Goal: Task Accomplishment & Management: Manage account settings

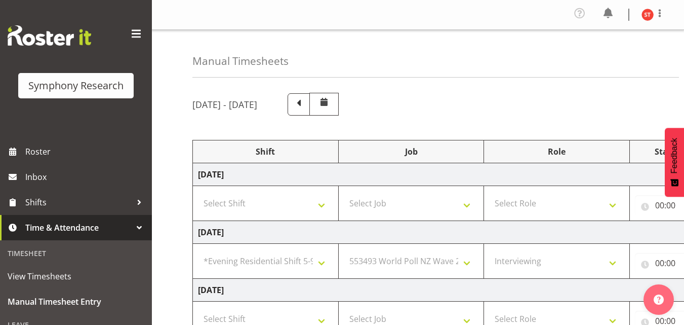
select select "48116"
select select "10527"
select select "47"
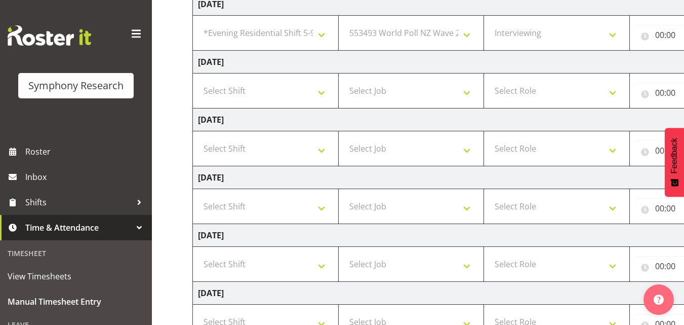
scroll to position [206, 0]
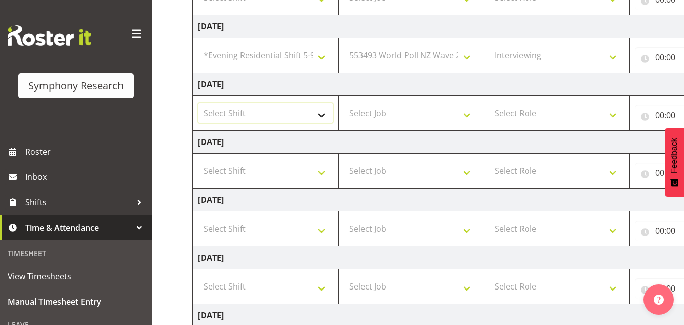
click at [318, 116] on select "Select Shift !!Weekend Residential (Roster IT Shift Label) *Business 9/10am ~ 4…" at bounding box center [265, 113] width 135 height 20
select select "48116"
click at [198, 103] on select "Select Shift !!Weekend Residential (Roster IT Shift Label) *Business 9/10am ~ 4…" at bounding box center [265, 113] width 135 height 20
select select
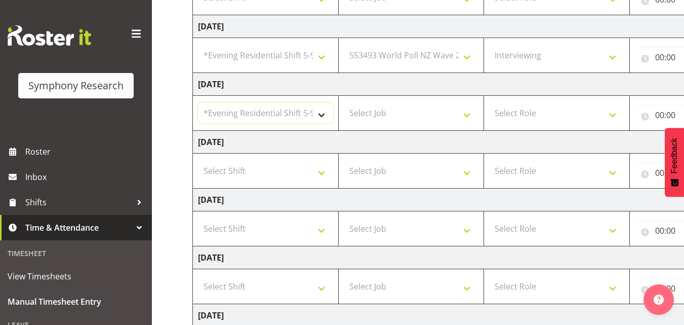
select select
click at [406, 115] on select "Select Job 550060 IF Admin 553492 World Poll Aus Wave 2 Main 2025 553493 World …" at bounding box center [411, 113] width 135 height 20
select select "10527"
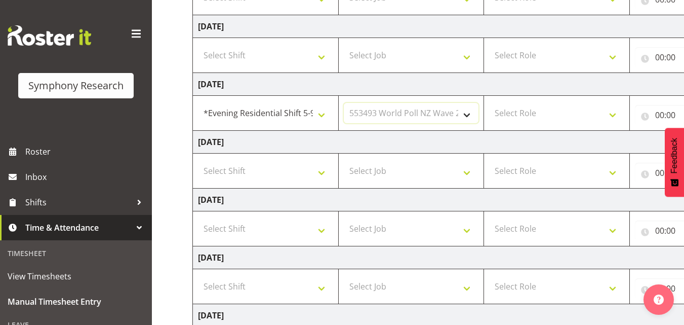
click at [344, 103] on select "Select Job 550060 IF Admin 553492 World Poll Aus Wave 2 Main 2025 553493 World …" at bounding box center [411, 113] width 135 height 20
click at [529, 116] on select "Select Role Briefing Interviewing" at bounding box center [556, 113] width 135 height 20
select select "47"
click at [489, 103] on select "Select Role Briefing Interviewing" at bounding box center [556, 113] width 135 height 20
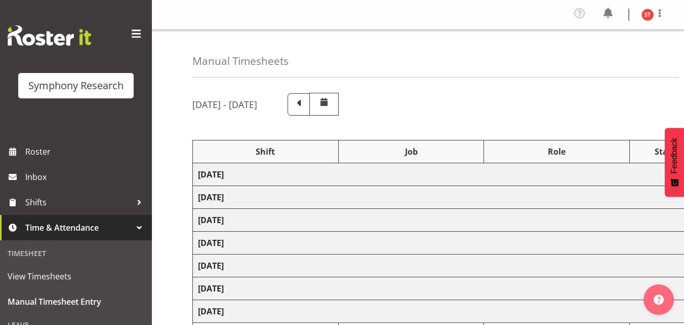
select select "48116"
select select "10527"
select select "47"
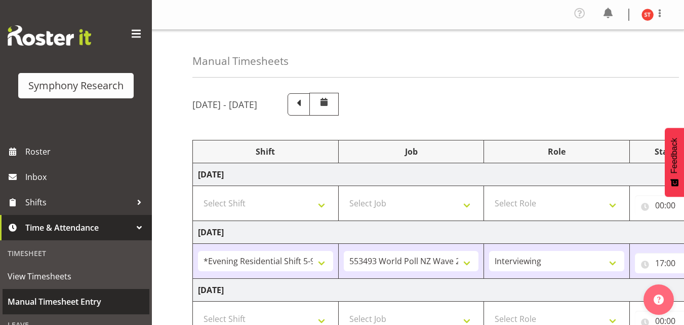
click at [58, 301] on span "Manual Timesheet Entry" at bounding box center [76, 301] width 137 height 15
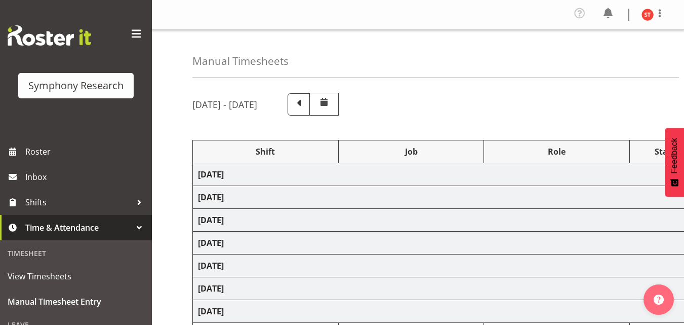
select select "48116"
select select "10527"
select select "47"
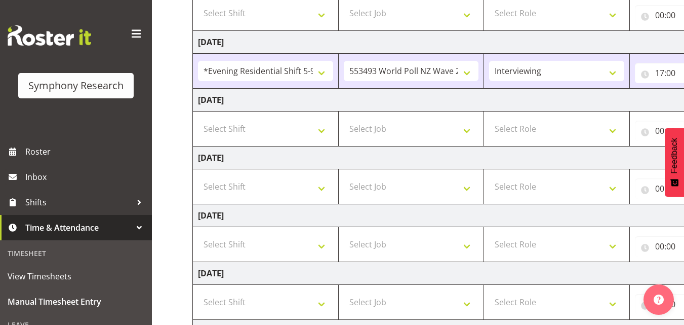
scroll to position [203, 0]
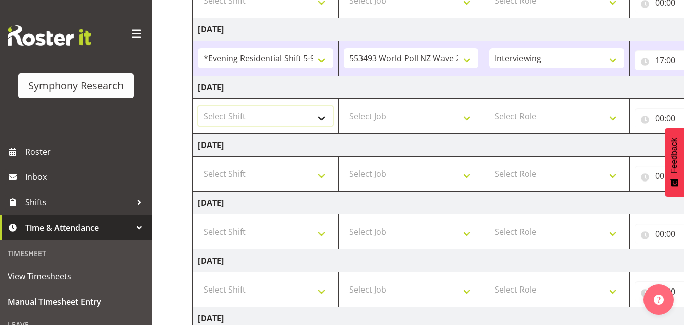
click at [291, 116] on select "Select Shift !!Weekend Residential (Roster IT Shift Label) *Business 9/10am ~ 4…" at bounding box center [265, 116] width 135 height 20
select select "48116"
click at [198, 106] on select "Select Shift !!Weekend Residential (Roster IT Shift Label) *Business 9/10am ~ 4…" at bounding box center [265, 116] width 135 height 20
click at [388, 116] on select "Select Job 550060 IF Admin 553492 World Poll Aus Wave 2 Main 2025 553493 World …" at bounding box center [411, 116] width 135 height 20
select select "10527"
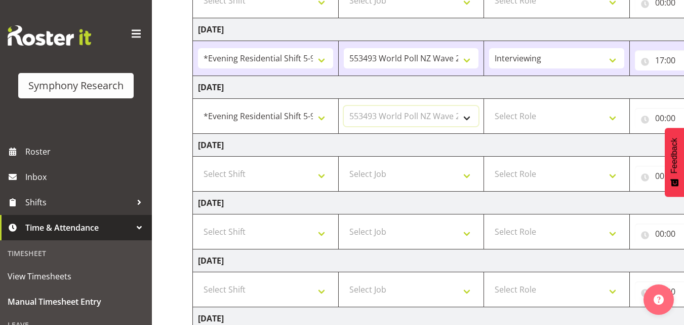
click at [344, 106] on select "Select Job 550060 IF Admin 553492 World Poll Aus Wave 2 Main 2025 553493 World …" at bounding box center [411, 116] width 135 height 20
click at [471, 321] on td "Sunday 7th September 2025" at bounding box center [547, 318] width 708 height 23
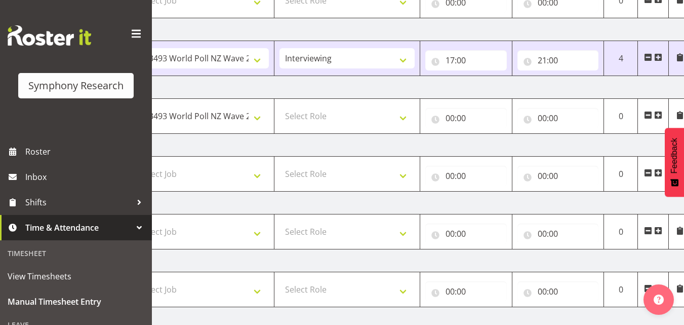
scroll to position [0, 217]
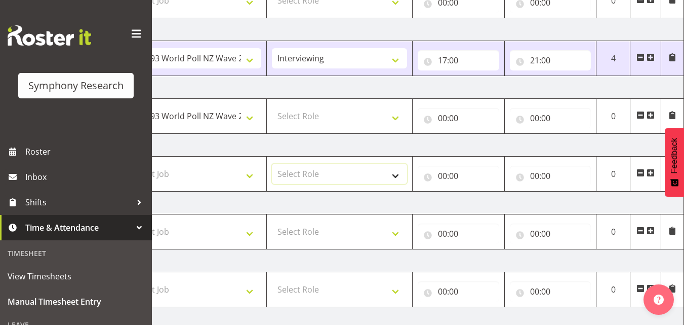
click at [349, 171] on select "Select Role Briefing Interviewing" at bounding box center [339, 174] width 135 height 20
click at [461, 314] on td "Sunday 7th September 2025" at bounding box center [330, 318] width 708 height 23
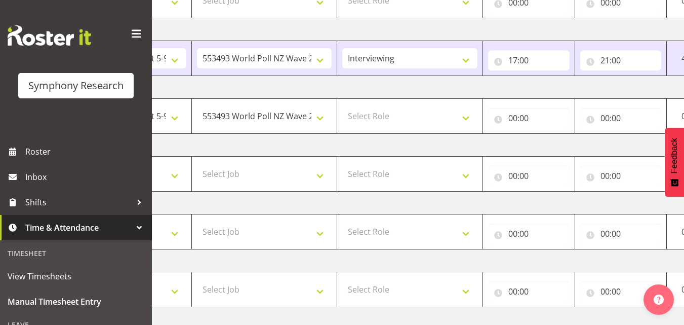
scroll to position [0, 162]
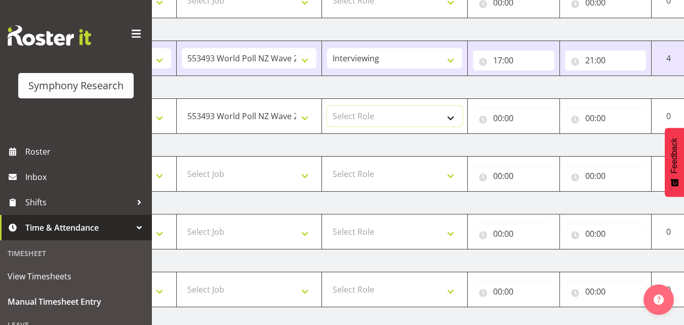
click at [420, 120] on select "Select Role Briefing Interviewing" at bounding box center [394, 116] width 135 height 20
select select "47"
click at [327, 106] on select "Select Role Briefing Interviewing" at bounding box center [394, 116] width 135 height 20
click at [499, 114] on input "00:00" at bounding box center [514, 118] width 82 height 20
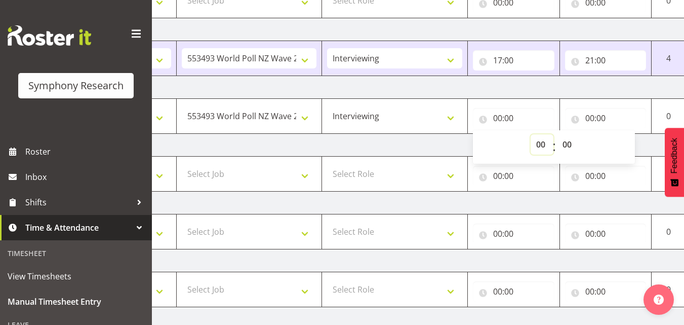
click at [543, 142] on select "00 01 02 03 04 05 06 07 08 09 10 11 12 13 14 15 16 17 18 19 20 21 22 23" at bounding box center [542, 144] width 23 height 20
select select "17"
click at [531, 134] on select "00 01 02 03 04 05 06 07 08 09 10 11 12 13 14 15 16 17 18 19 20 21 22 23" at bounding box center [542, 144] width 23 height 20
type input "17:00"
click at [586, 115] on input "00:00" at bounding box center [606, 118] width 82 height 20
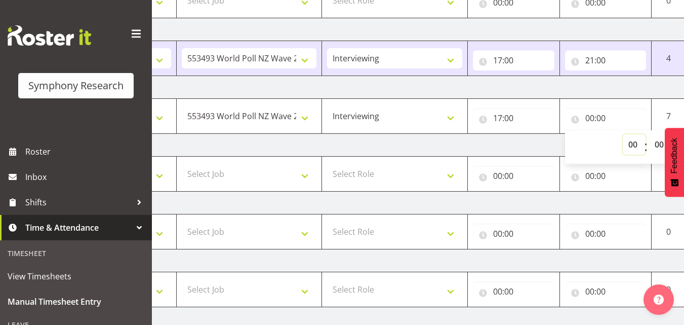
click at [630, 143] on select "00 01 02 03 04 05 06 07 08 09 10 11 12 13 14 15 16 17 18 19 20 21 22 23" at bounding box center [634, 144] width 23 height 20
select select "21"
click at [623, 134] on select "00 01 02 03 04 05 06 07 08 09 10 11 12 13 14 15 16 17 18 19 20 21 22 23" at bounding box center [634, 144] width 23 height 20
type input "21:00"
click at [659, 142] on select "00 01 02 03 04 05 06 07 08 09 10 11 12 13 14 15 16 17 18 19 20 21 22 23 24 25 2…" at bounding box center [660, 144] width 23 height 20
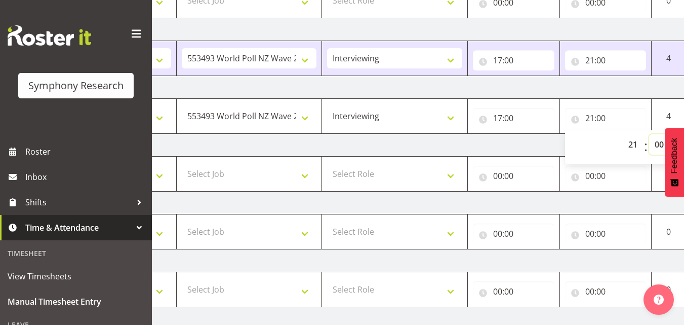
select select "22"
click at [649, 134] on select "00 01 02 03 04 05 06 07 08 09 10 11 12 13 14 15 16 17 18 19 20 21 22 23 24 25 2…" at bounding box center [660, 144] width 23 height 20
type input "21:22"
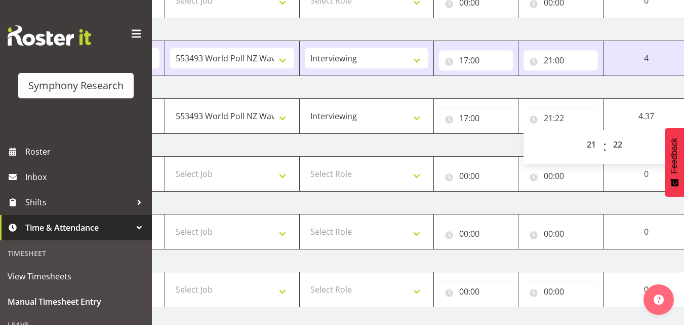
click at [577, 315] on td "Sunday 7th September 2025" at bounding box center [385, 318] width 708 height 23
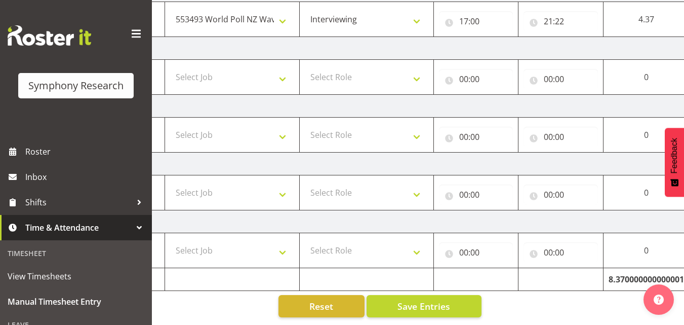
scroll to position [307, 0]
click at [419, 302] on span "Save Entries" at bounding box center [423, 305] width 53 height 13
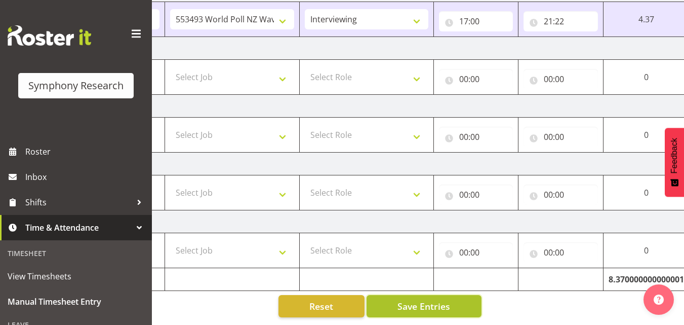
click at [393, 297] on button "Save Entries" at bounding box center [424, 306] width 115 height 22
click at [503, 301] on div "September 1st - September 7th 2025 Shift Job Role Start Time End Time Total Mon…" at bounding box center [276, 55] width 492 height 539
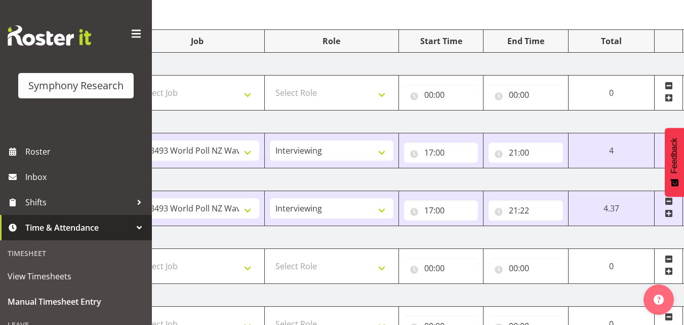
scroll to position [104, 0]
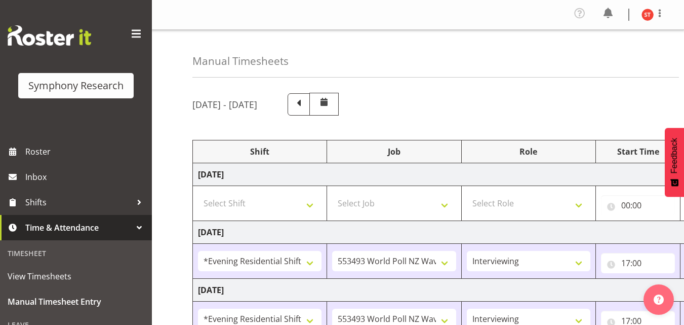
select select "48116"
select select "10527"
select select "47"
select select "48116"
select select "10527"
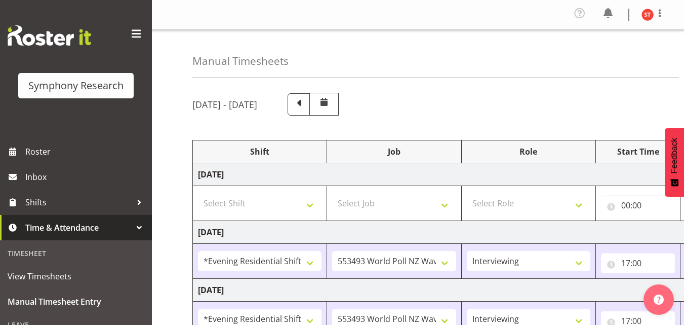
select select "47"
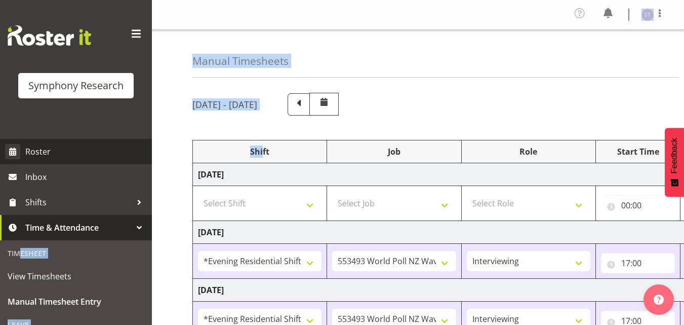
click at [72, 143] on div "Symphony Research Roster Inbox Shifts Time & Attendance Timesheet View Timeshee…" at bounding box center [342, 312] width 684 height 624
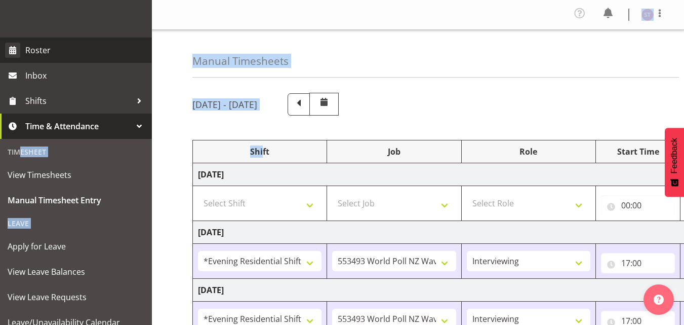
click at [65, 152] on div "Timesheet" at bounding box center [76, 151] width 147 height 21
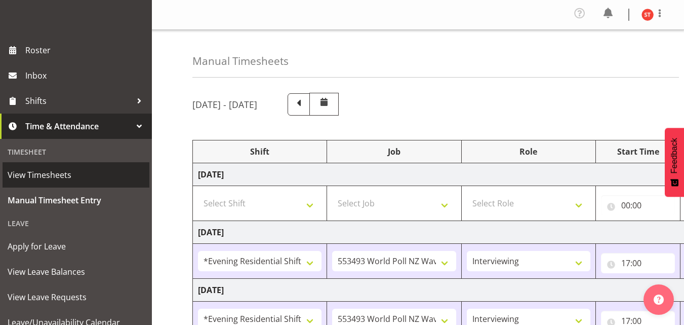
click at [62, 164] on div "Timesheet View Timesheets Manual Timesheet Entry Leave Apply for Leave View Lea…" at bounding box center [76, 274] width 152 height 270
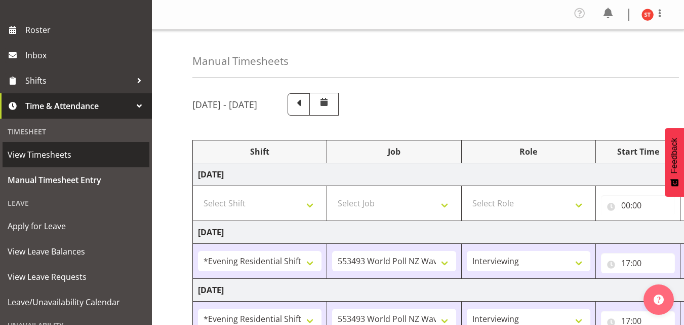
click at [62, 165] on div "Timesheet View Timesheets Manual Timesheet Entry Leave Apply for Leave View Lea…" at bounding box center [76, 253] width 152 height 270
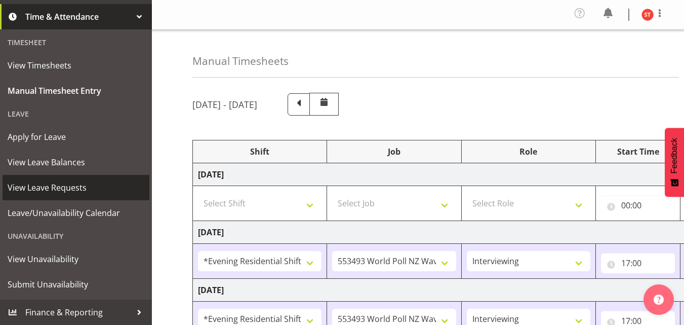
scroll to position [101, 0]
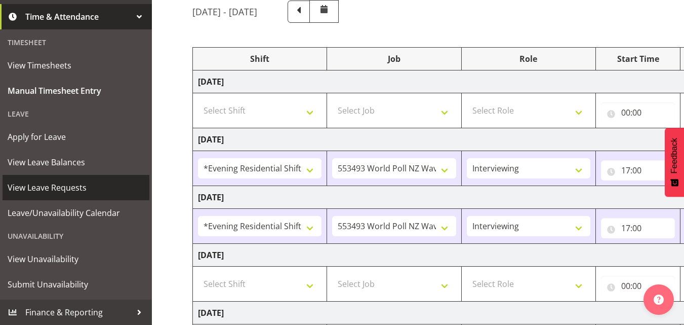
click at [53, 189] on span "View Leave Requests" at bounding box center [76, 187] width 137 height 15
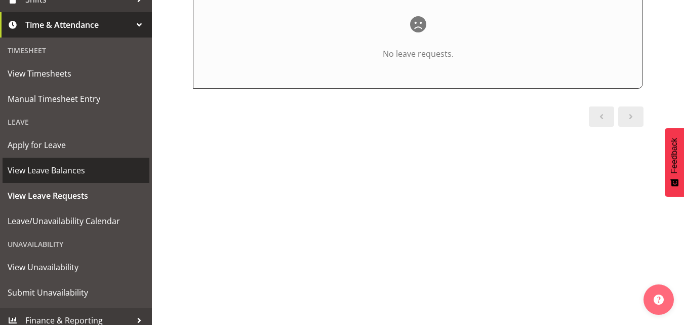
scroll to position [211, 0]
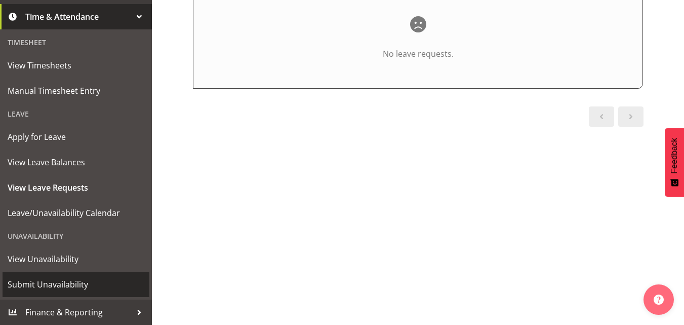
click at [60, 280] on span "Submit Unavailability" at bounding box center [76, 283] width 137 height 15
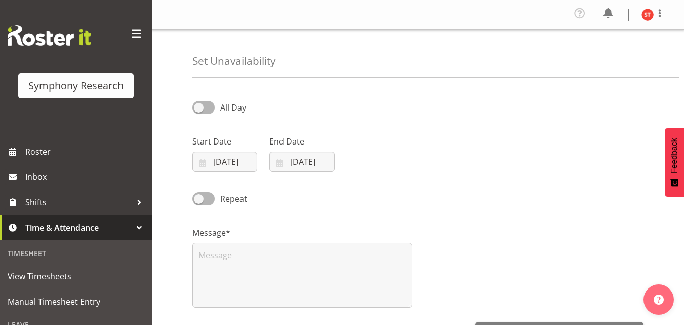
select select "8"
select select "2025"
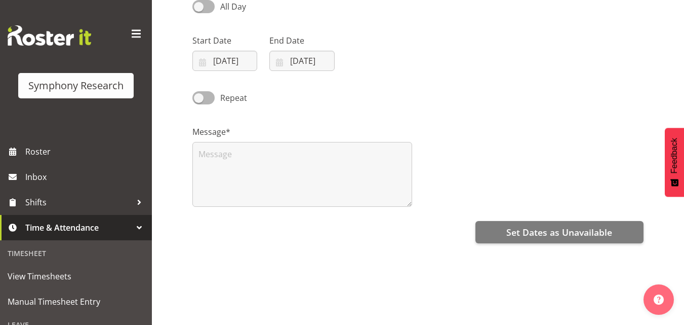
scroll to position [101, 0]
click at [228, 61] on input "[DATE]" at bounding box center [224, 60] width 65 height 20
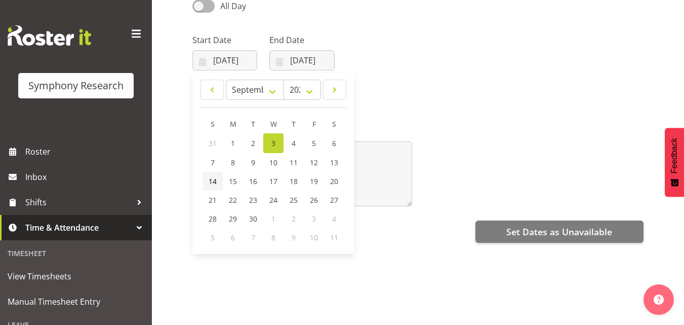
click at [215, 180] on span "14" at bounding box center [213, 181] width 8 height 10
type input "[DATE]"
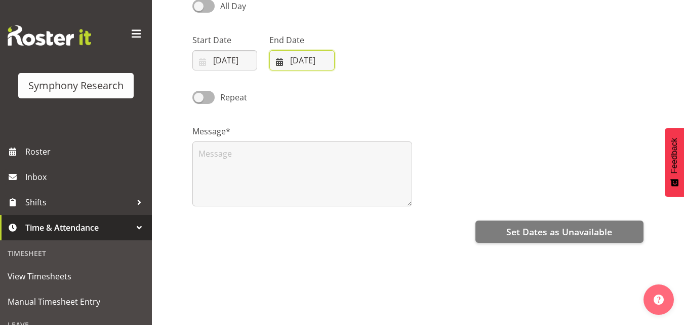
click at [282, 62] on input "[DATE]" at bounding box center [301, 60] width 65 height 20
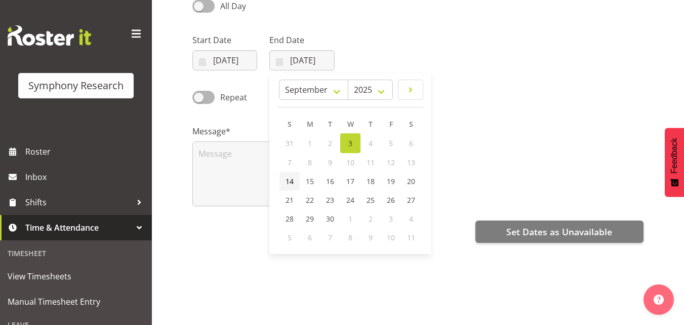
click at [290, 178] on span "14" at bounding box center [290, 181] width 8 height 10
type input "[DATE]"
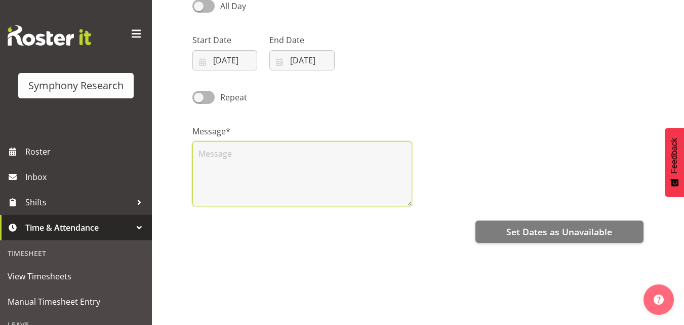
click at [299, 162] on textarea at bounding box center [302, 173] width 220 height 65
drag, startPoint x: 299, startPoint y: 161, endPoint x: 222, endPoint y: 148, distance: 78.0
click at [222, 148] on textarea at bounding box center [302, 173] width 220 height 65
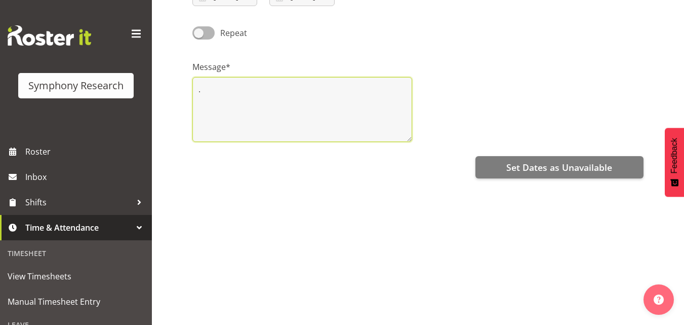
scroll to position [173, 0]
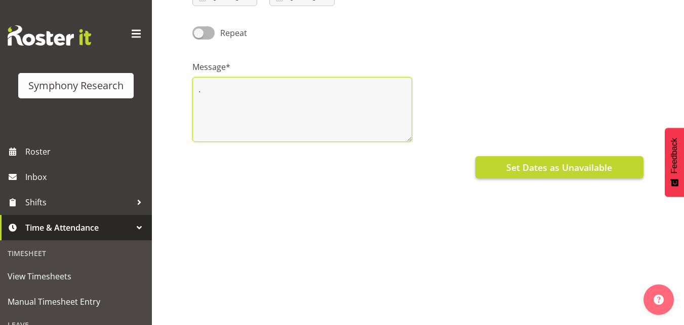
type textarea "."
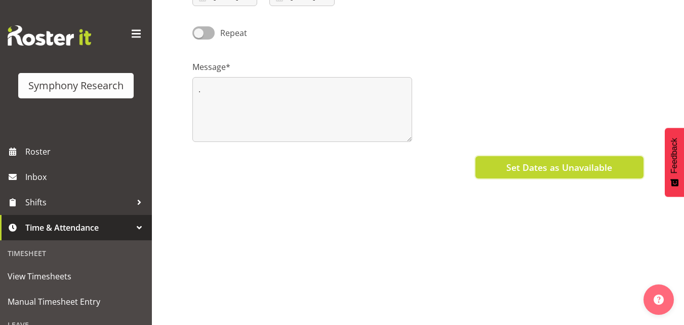
click at [580, 162] on span "Set Dates as Unavailable" at bounding box center [559, 167] width 106 height 13
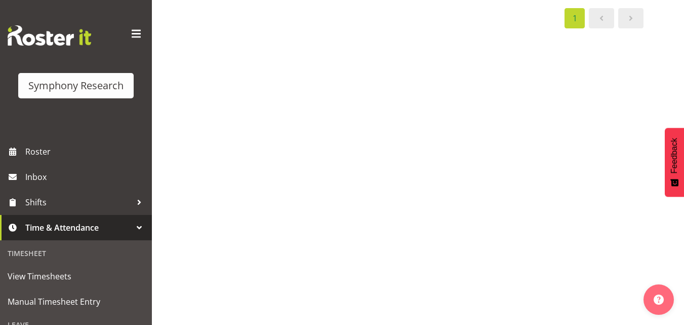
scroll to position [184, 0]
click at [102, 253] on div "Timesheet" at bounding box center [76, 253] width 147 height 21
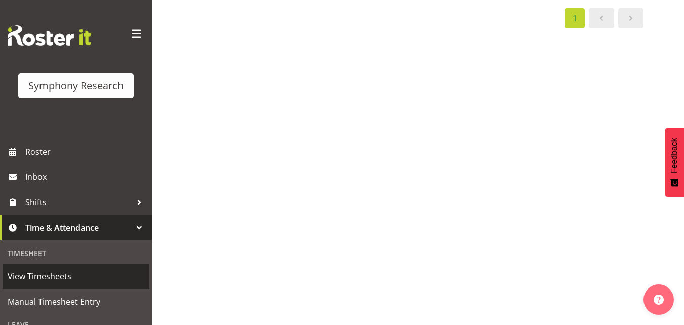
click at [60, 272] on span "View Timesheets" at bounding box center [76, 275] width 137 height 15
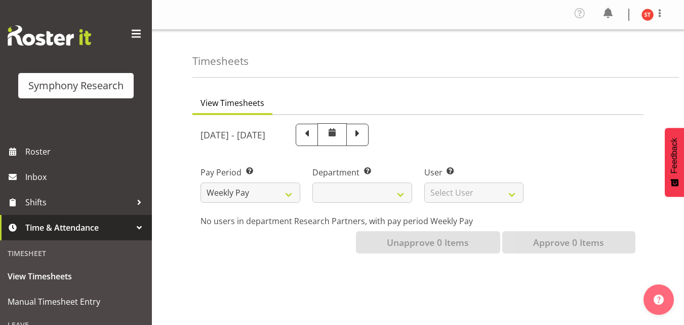
select select
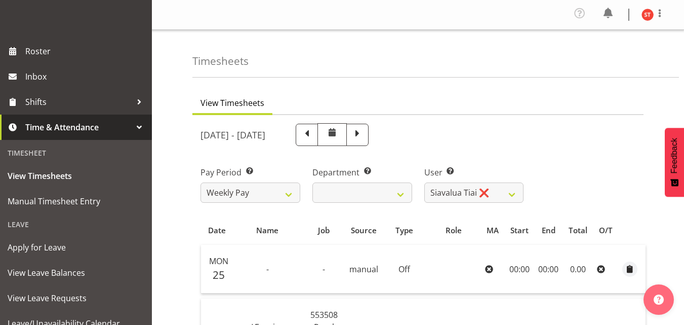
scroll to position [101, 0]
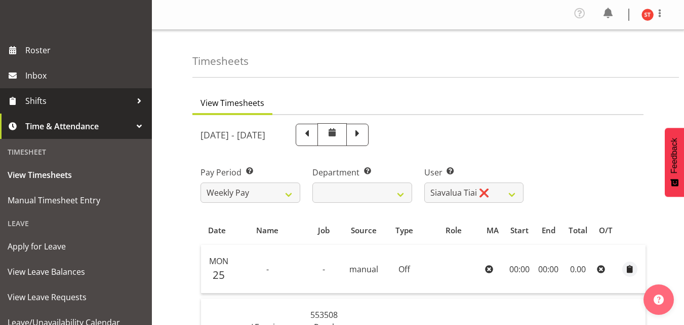
click at [46, 101] on span "Shifts" at bounding box center [78, 100] width 106 height 15
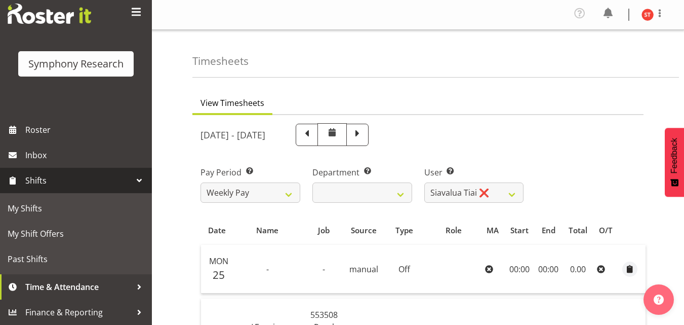
scroll to position [22, 0]
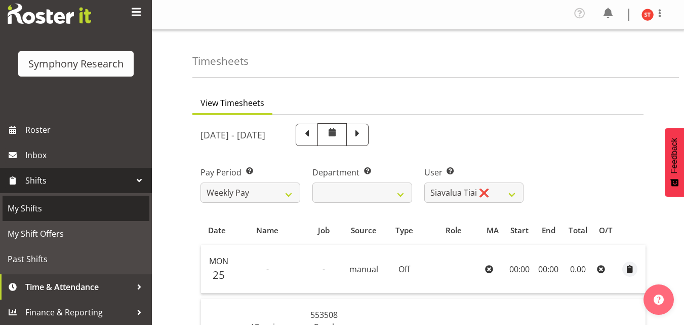
click at [36, 208] on span "My Shifts" at bounding box center [76, 208] width 137 height 15
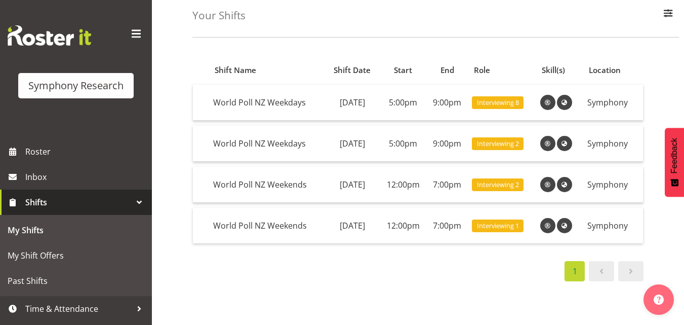
scroll to position [22, 0]
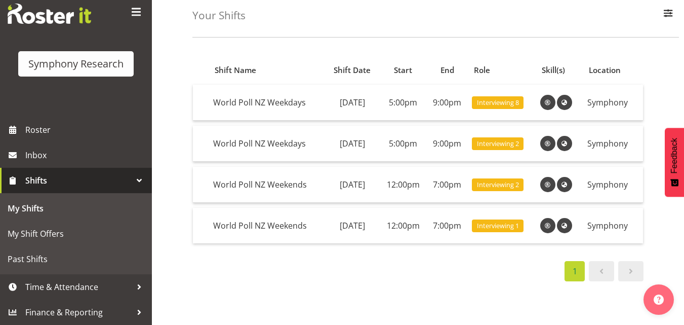
click at [132, 178] on div at bounding box center [139, 180] width 15 height 15
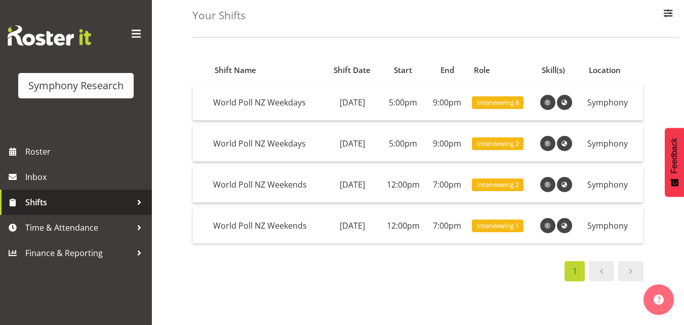
click at [116, 197] on span "Shifts" at bounding box center [78, 201] width 106 height 15
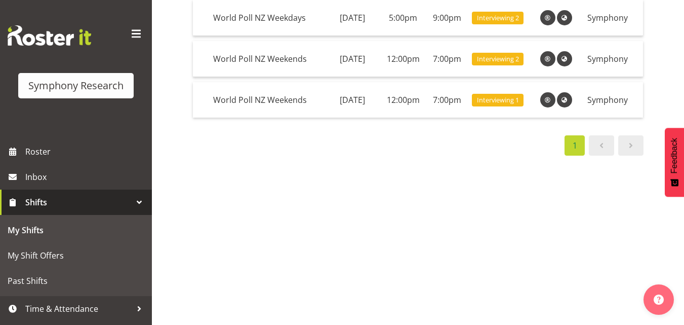
scroll to position [184, 0]
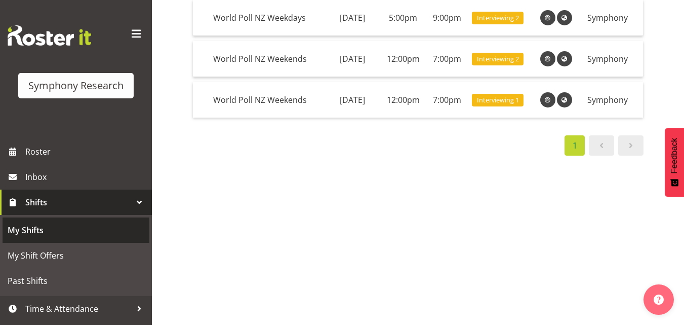
click at [73, 238] on link "My Shifts" at bounding box center [76, 229] width 147 height 25
